Goal: Complete application form: Complete application form

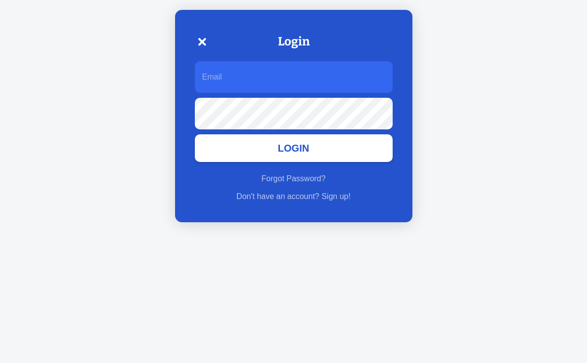
click at [246, 79] on input at bounding box center [294, 77] width 198 height 32
type input "stefanee_biegler@uhc.com"
click at [195, 134] on button "Login" at bounding box center [294, 148] width 198 height 28
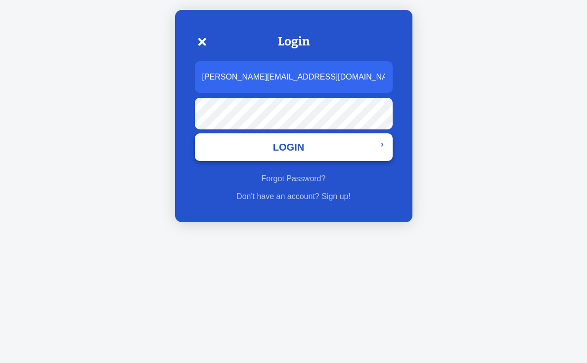
click at [345, 153] on button "Login" at bounding box center [294, 147] width 198 height 28
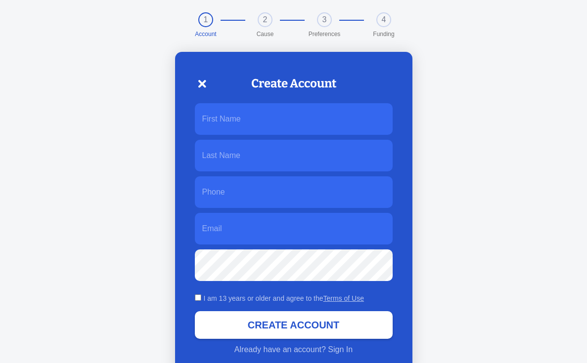
click at [306, 128] on input at bounding box center [294, 119] width 198 height 32
type input "[PERSON_NAME]"
type input "3524844230"
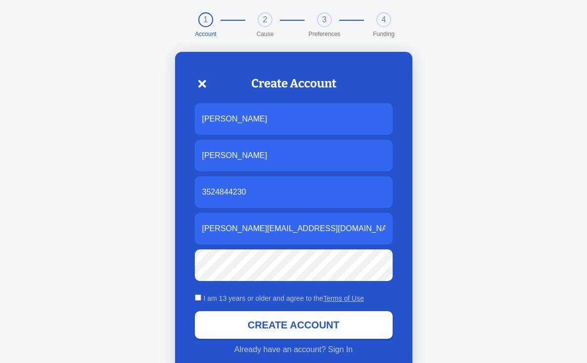
type input "[PERSON_NAME][EMAIL_ADDRESS][DOMAIN_NAME]"
click at [200, 296] on input "I am 13 years or older and agree to the Terms of Use" at bounding box center [198, 298] width 6 height 6
checkbox input "true"
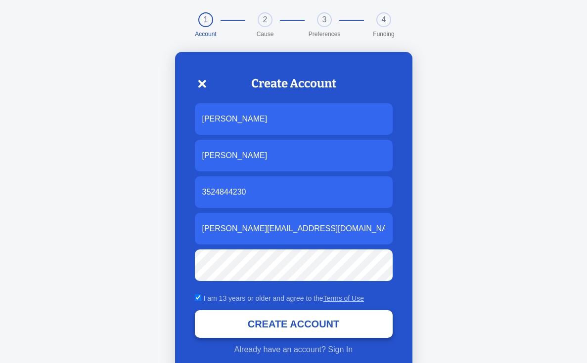
click at [263, 325] on button "Create Account" at bounding box center [294, 324] width 198 height 28
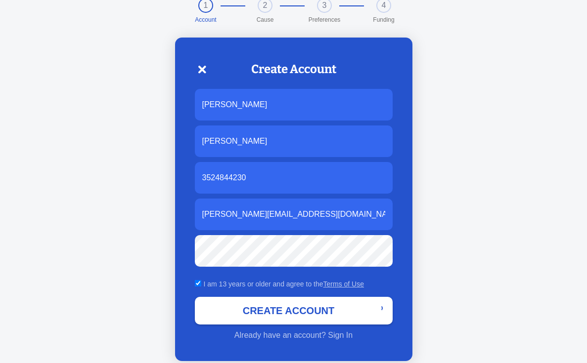
scroll to position [22, 0]
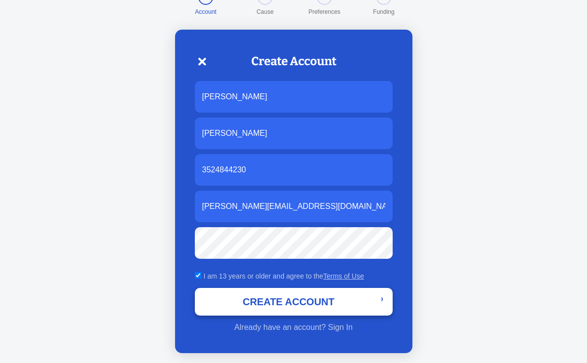
click at [302, 304] on button "Create Account" at bounding box center [294, 302] width 198 height 28
click at [379, 301] on button "Create Account" at bounding box center [294, 302] width 198 height 28
